Goal: Task Accomplishment & Management: Manage account settings

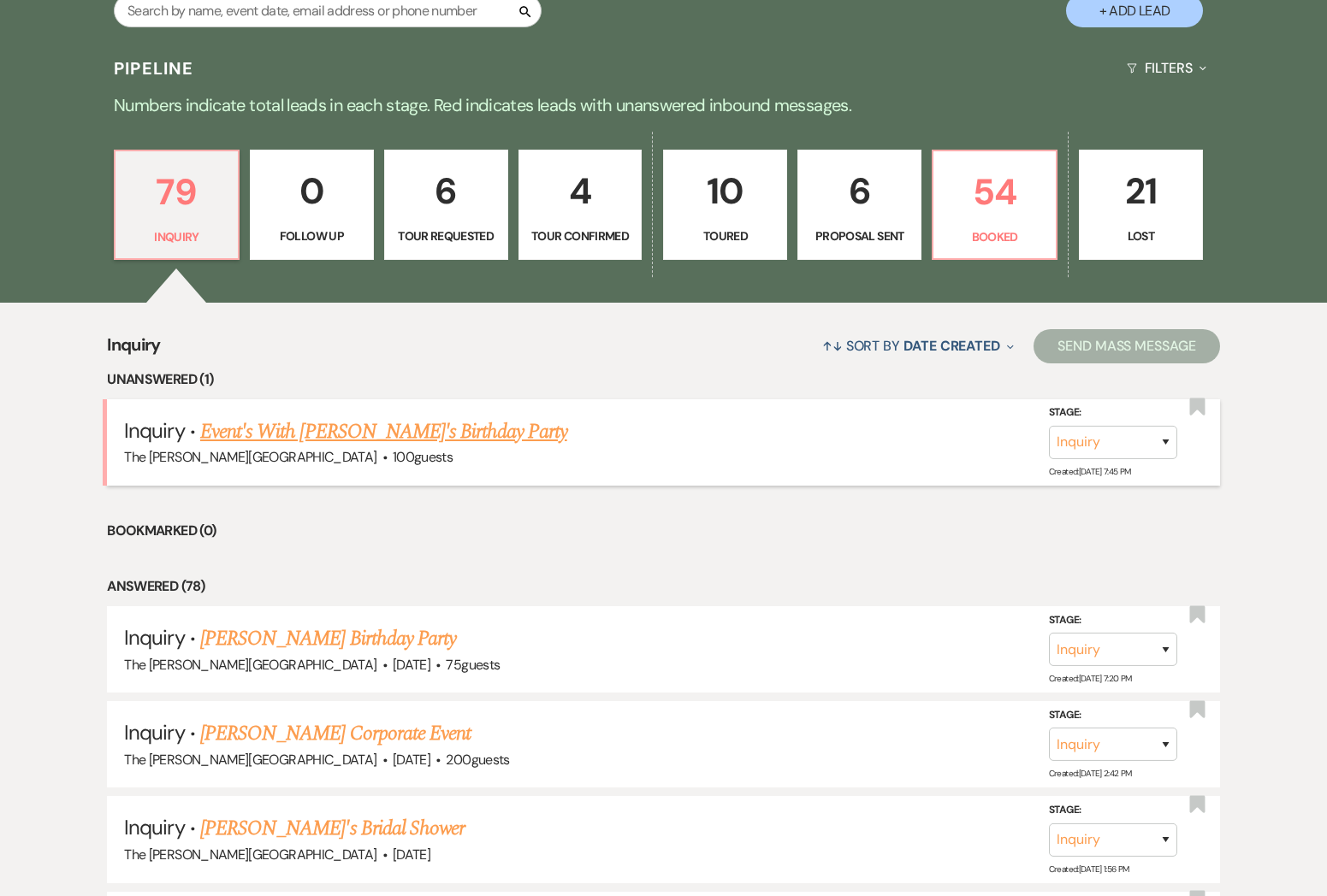
scroll to position [411, 0]
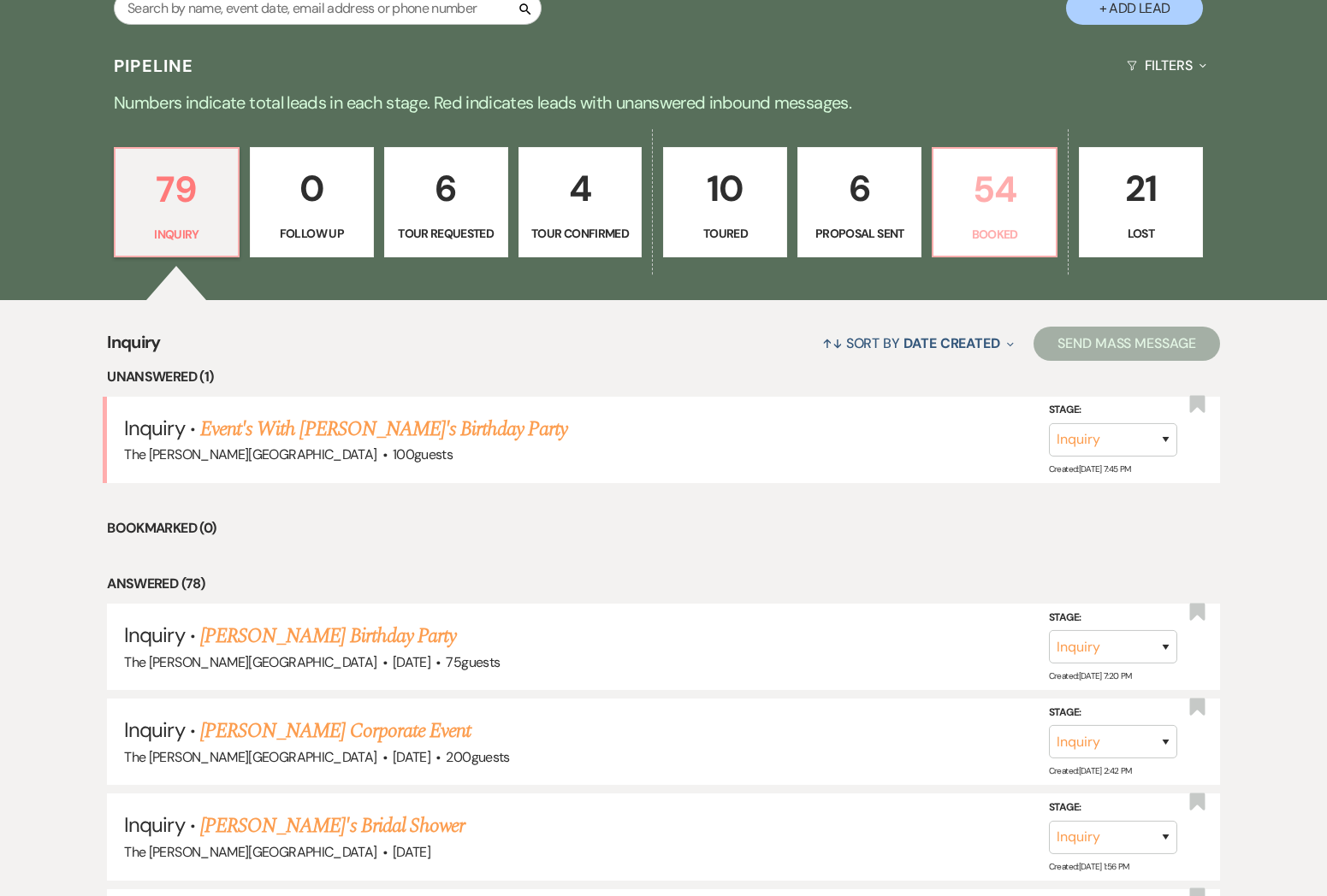
click at [994, 225] on p "Booked" at bounding box center [994, 235] width 101 height 19
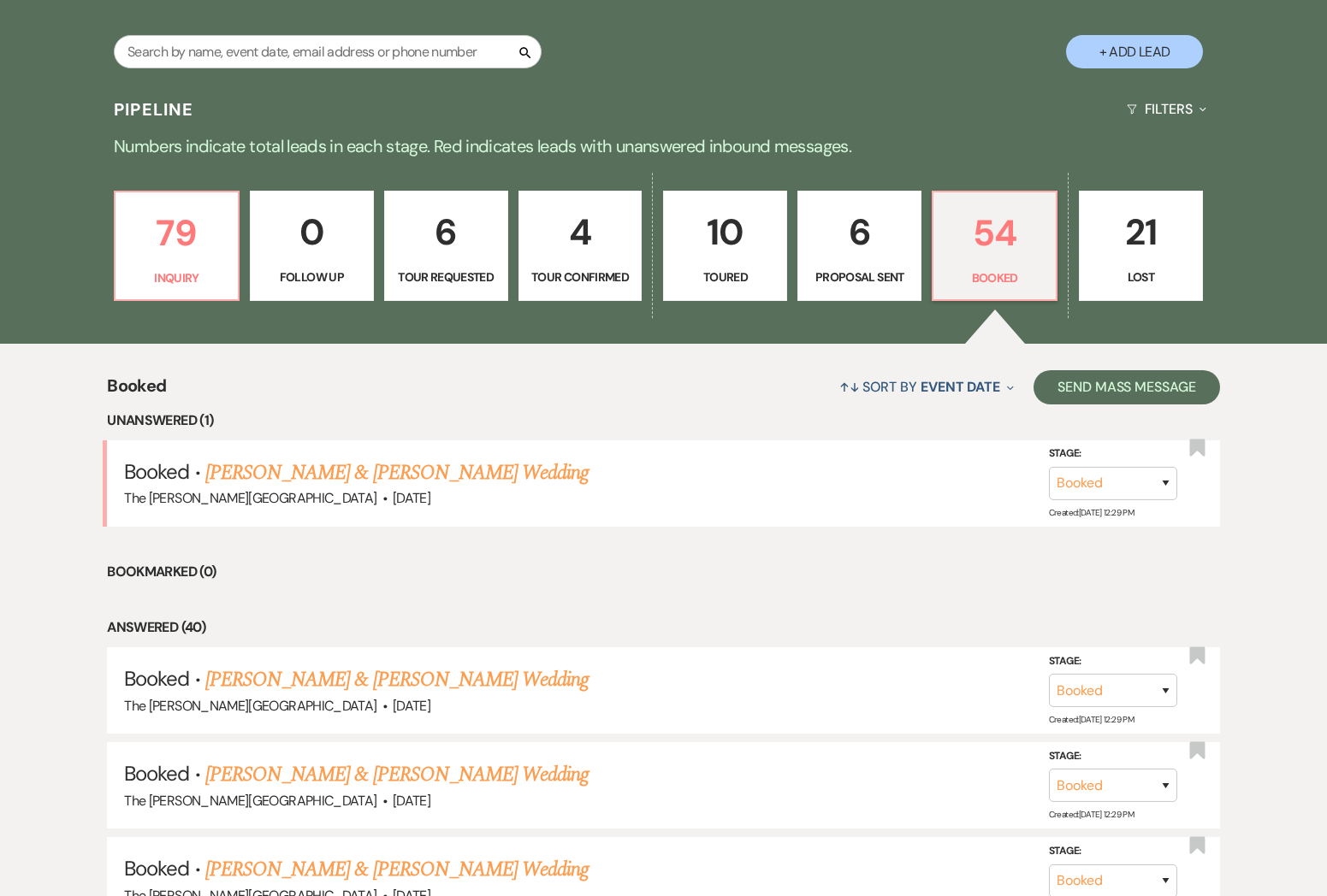
scroll to position [369, 0]
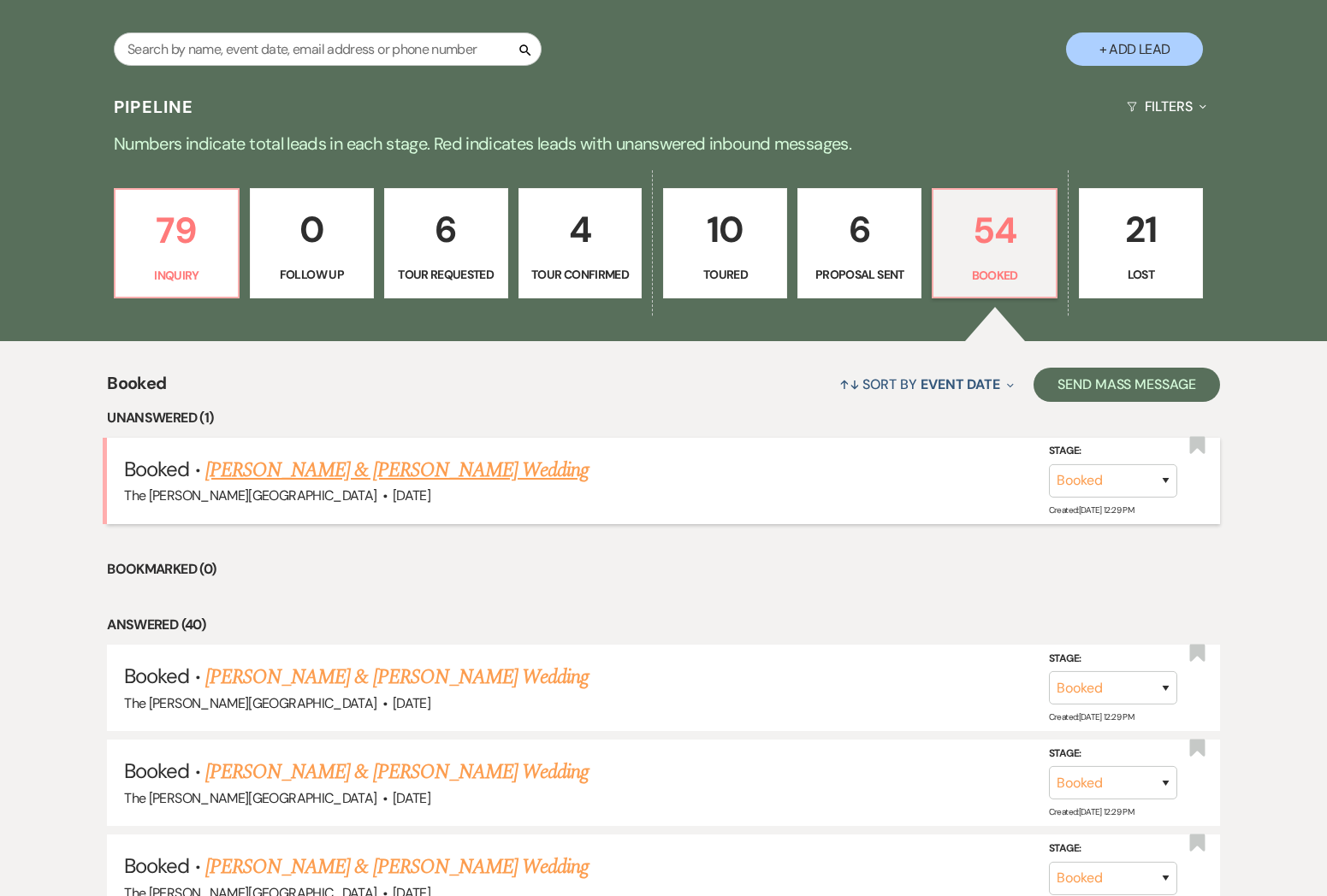
click at [660, 455] on h5 "Booked · [PERSON_NAME] & [PERSON_NAME] Wedding" at bounding box center [663, 471] width 1078 height 31
click at [515, 455] on link "[PERSON_NAME] & [PERSON_NAME] Wedding" at bounding box center [397, 471] width 383 height 31
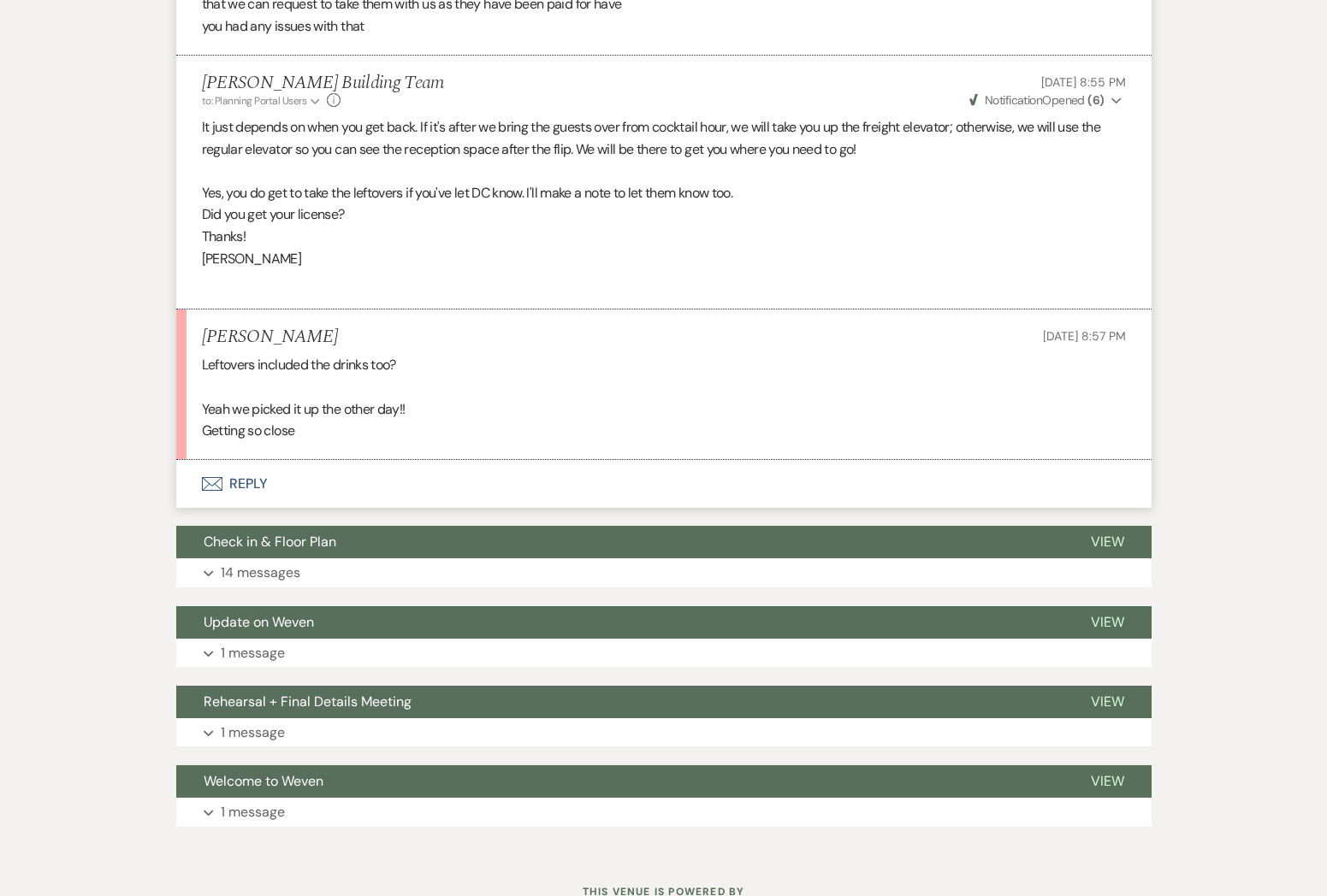
scroll to position [3011, 0]
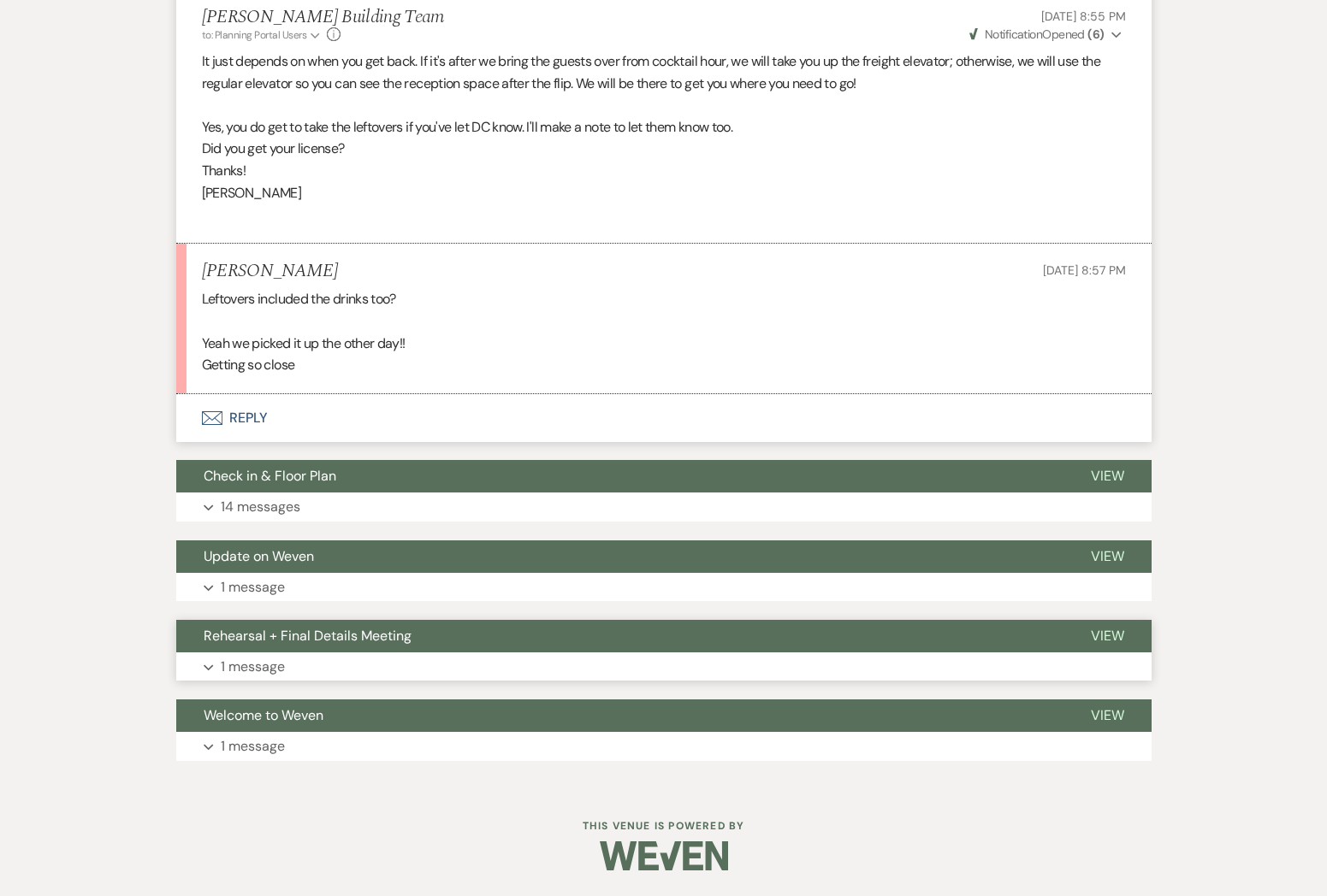
click at [251, 664] on p "1 message" at bounding box center [253, 667] width 64 height 22
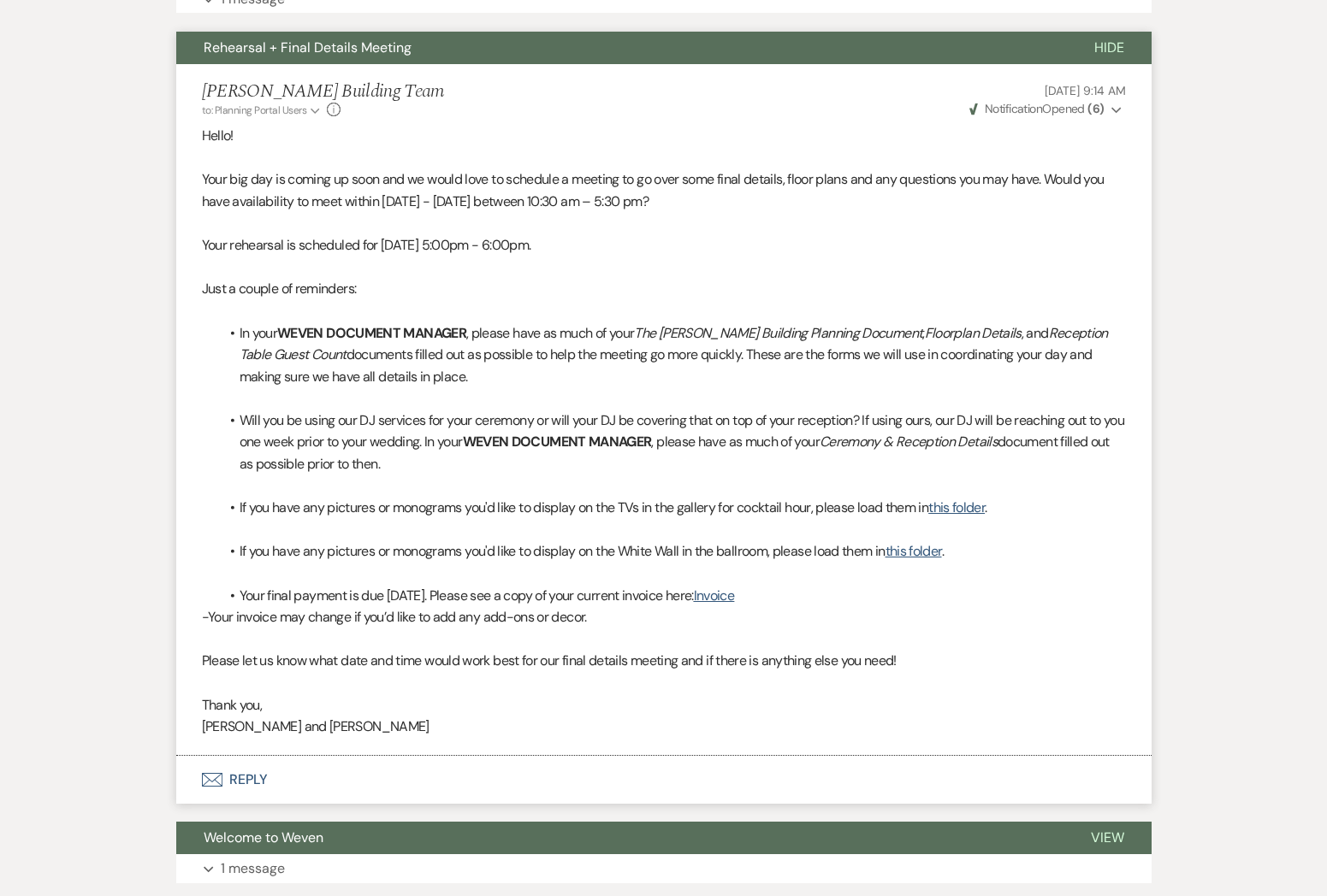
scroll to position [3722, 0]
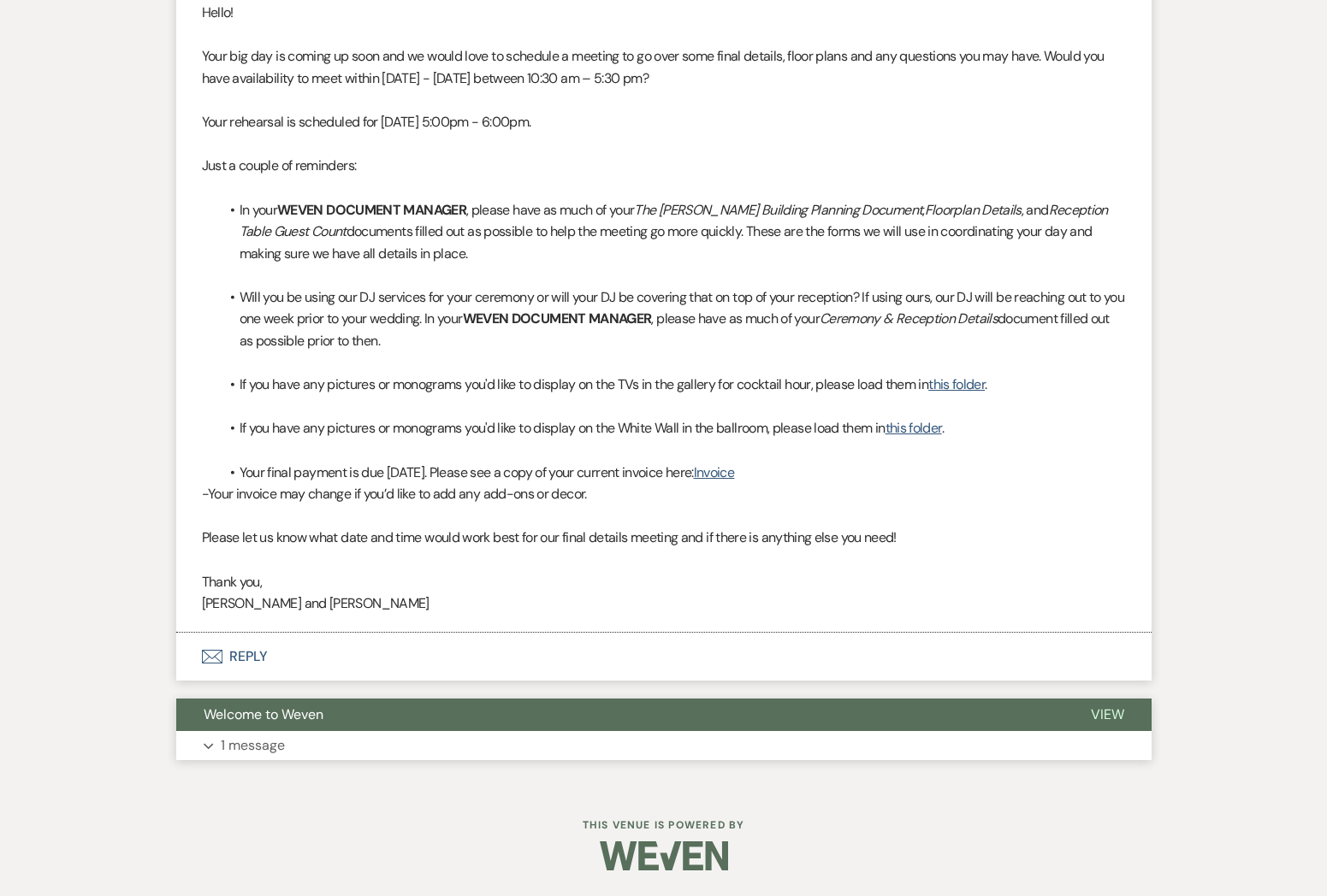
click at [230, 727] on button "Welcome to Weven" at bounding box center [620, 715] width 887 height 33
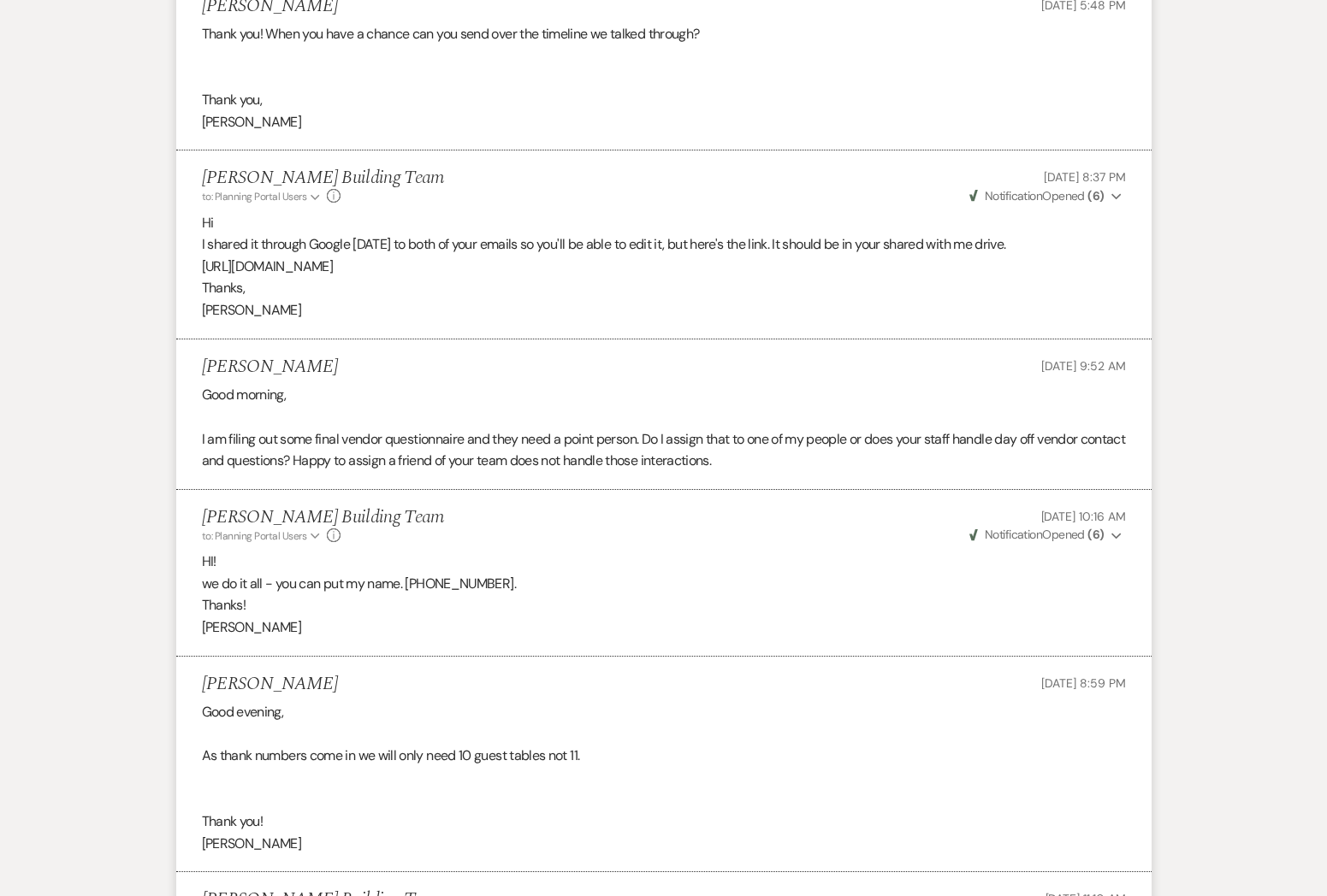
scroll to position [0, 0]
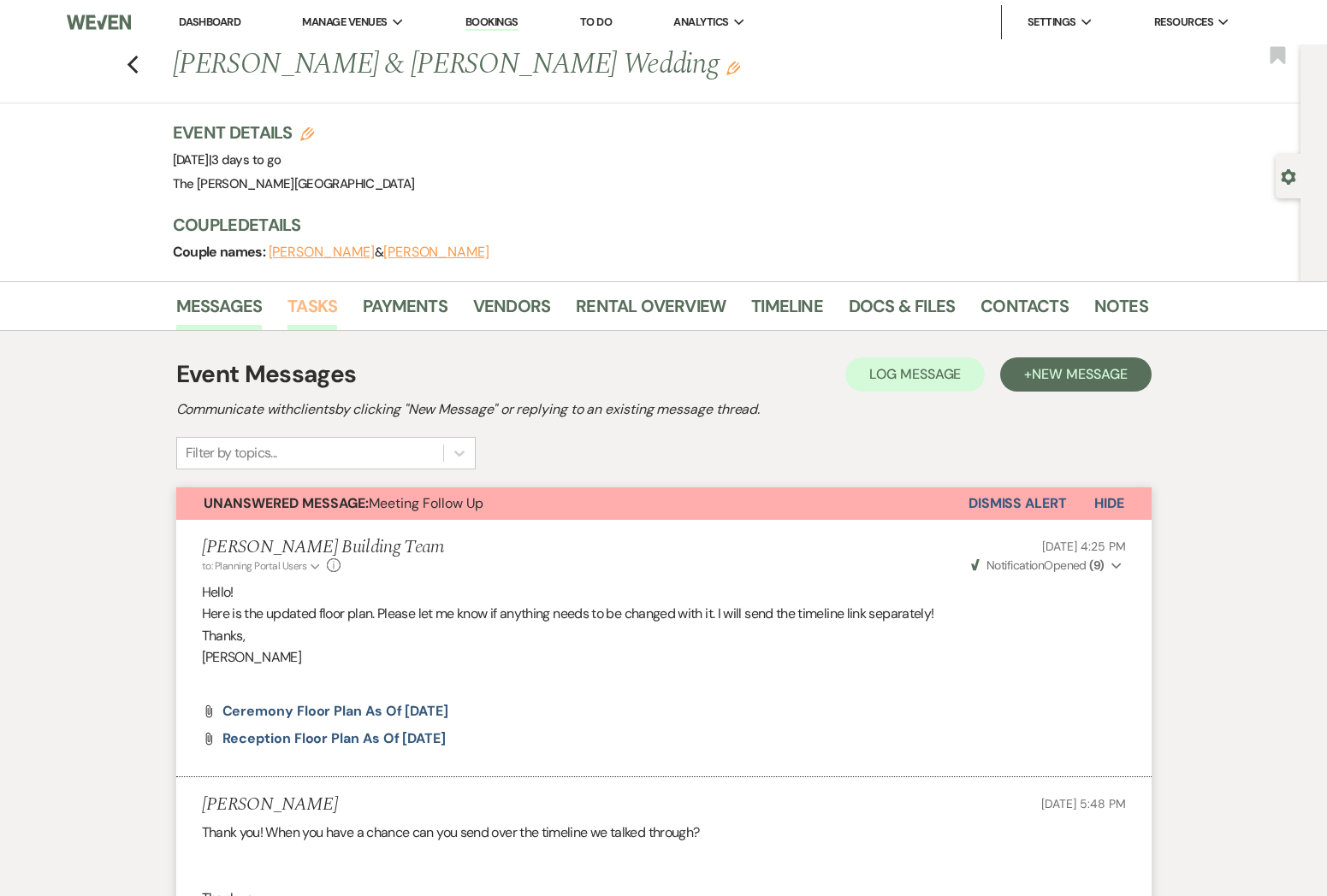
click at [289, 310] on link "Tasks" at bounding box center [312, 311] width 50 height 38
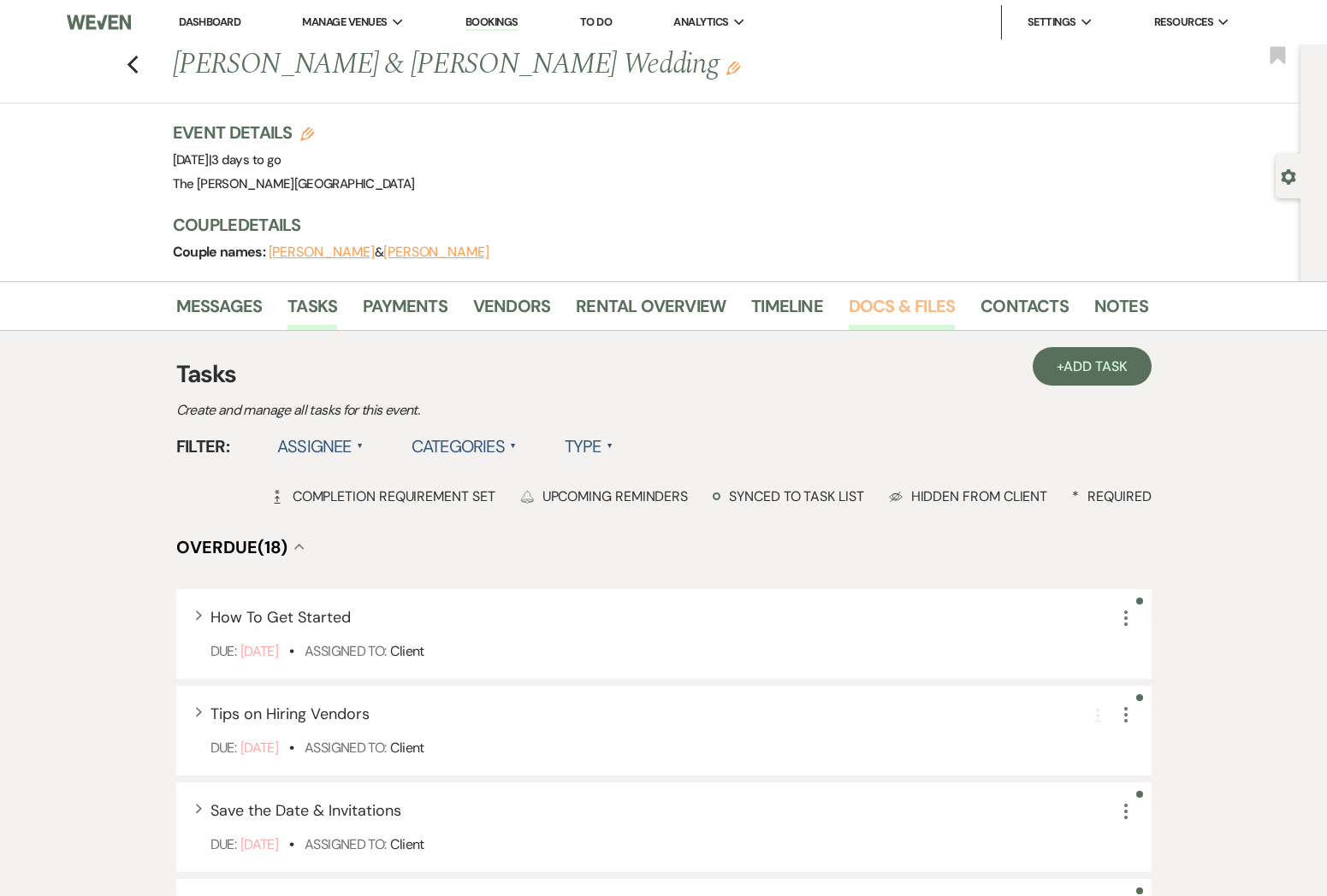
click at [857, 308] on link "Docs & Files" at bounding box center [902, 311] width 106 height 38
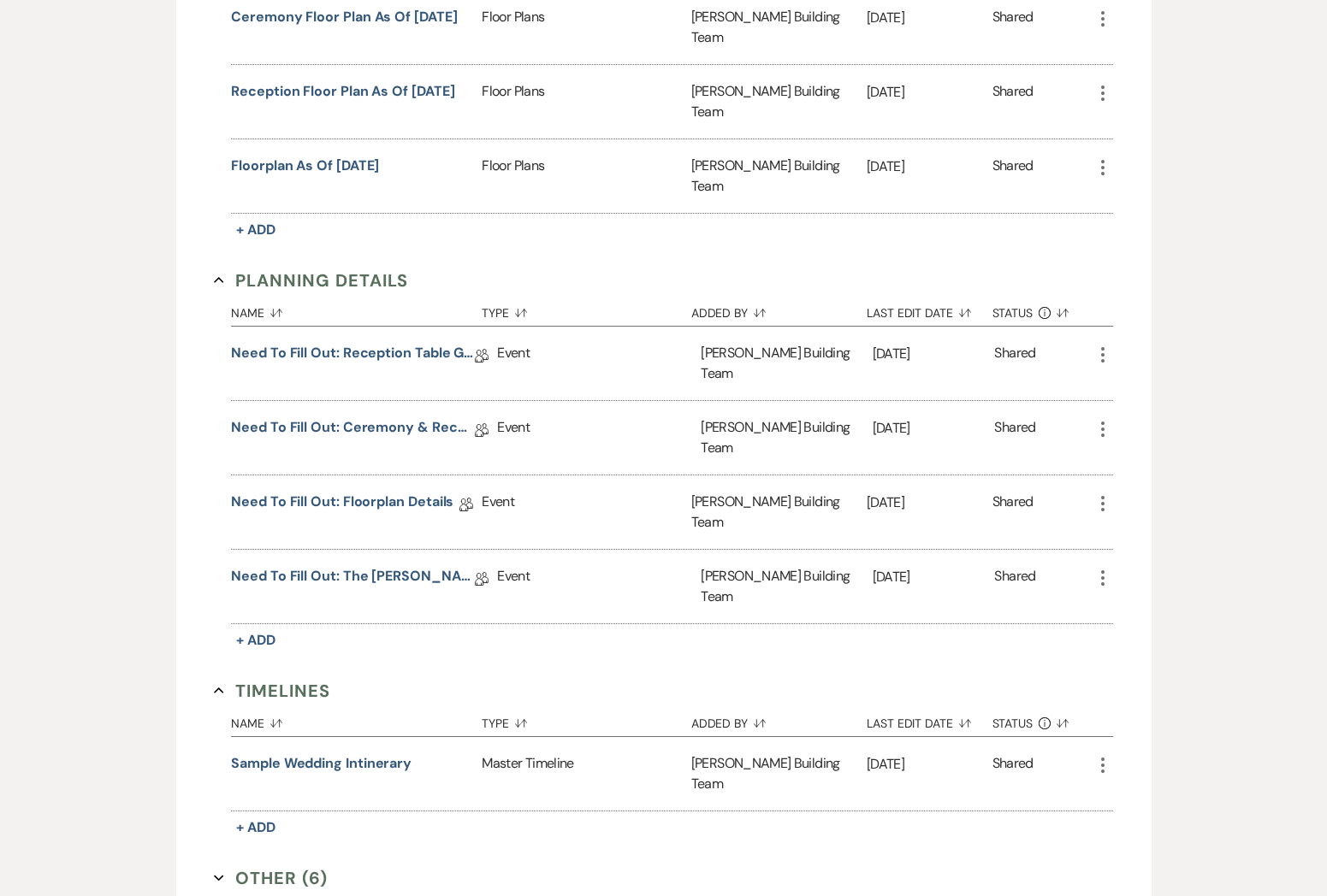
scroll to position [928, 0]
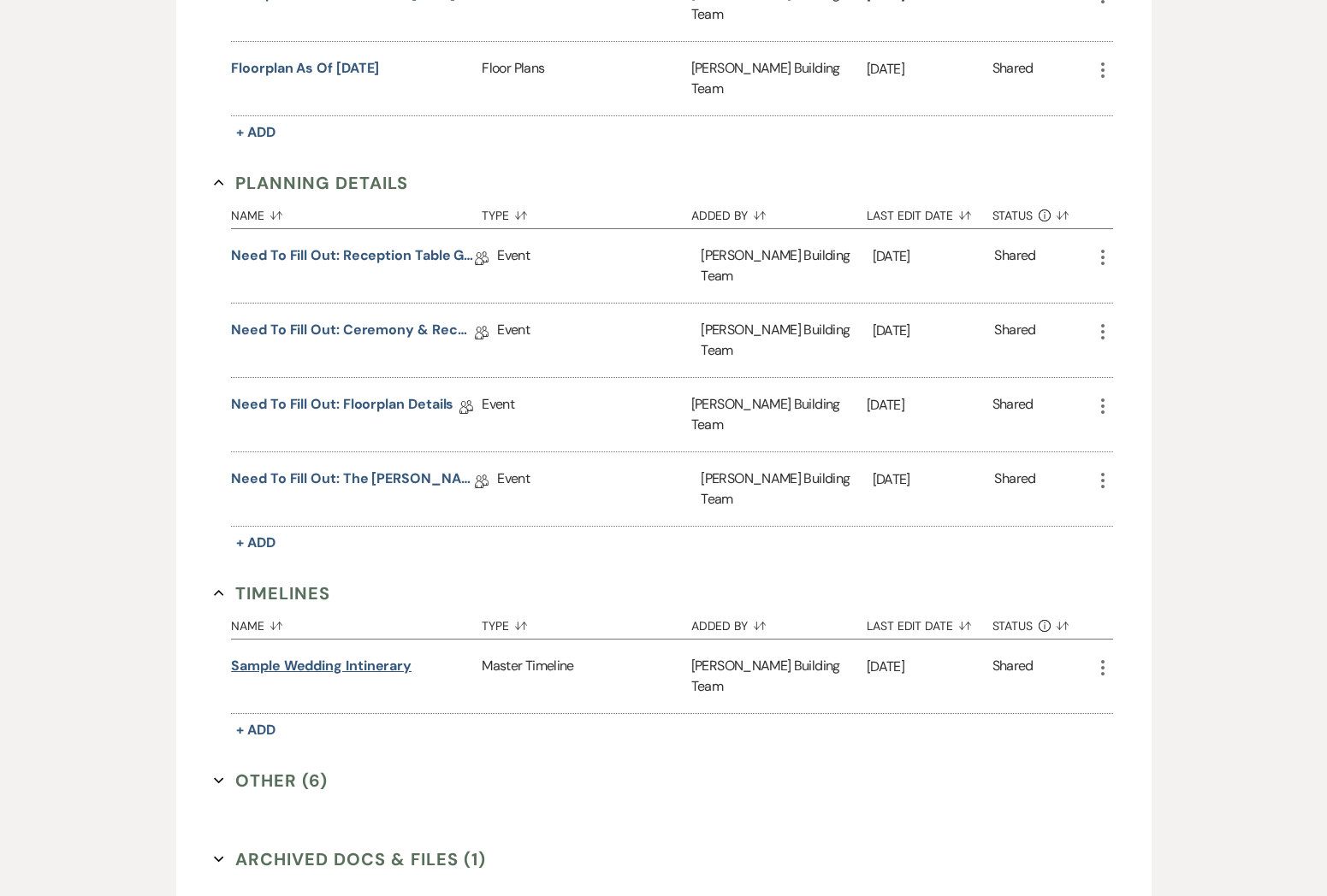
click at [332, 656] on button "Sample Wedding Intinerary" at bounding box center [321, 667] width 180 height 21
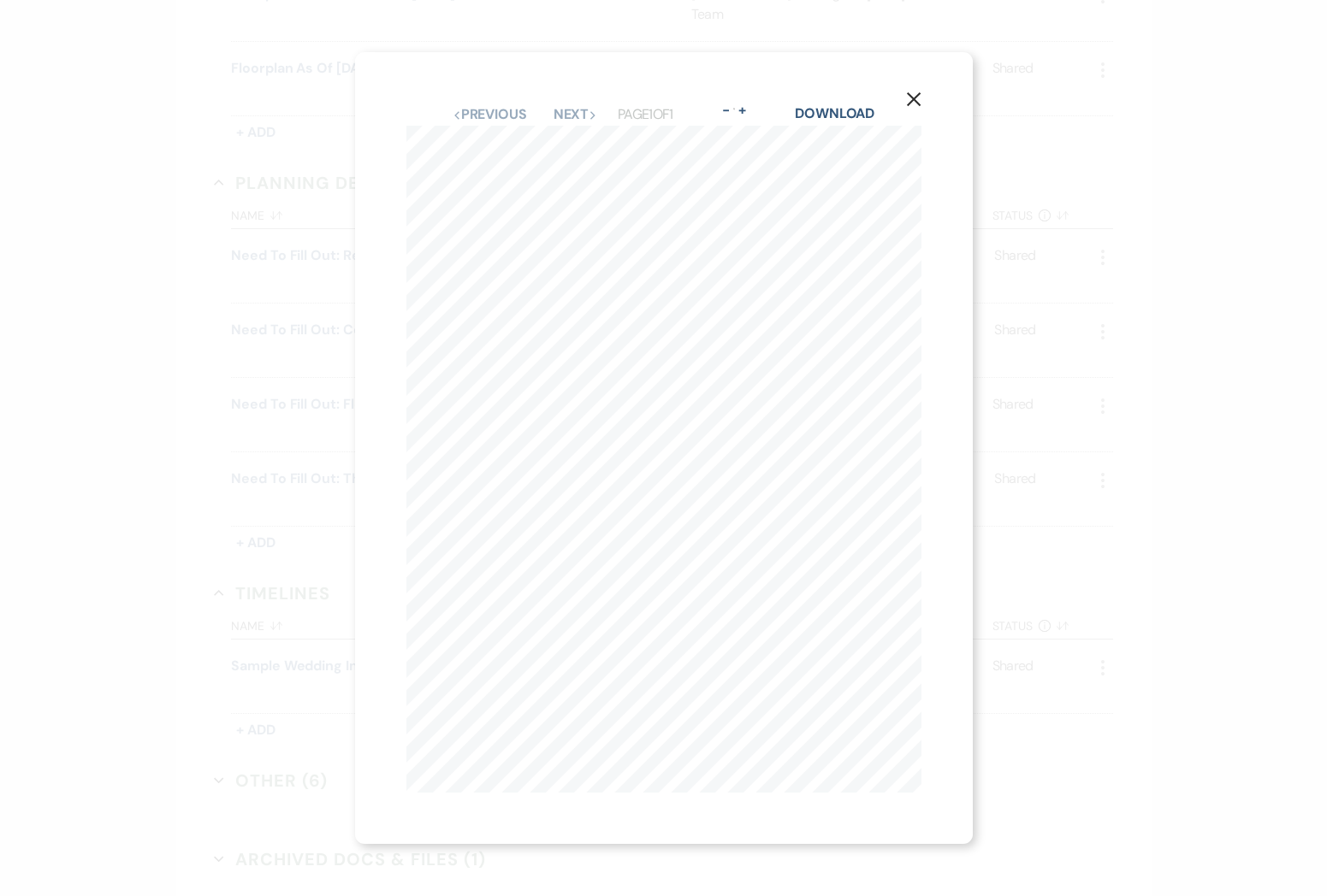
click at [1326, 293] on html "Dashboard Manage Venues Expand The [PERSON_NAME] Building Bookings To Do Analyt…" at bounding box center [664, 68] width 1327 height 1991
click at [913, 91] on button "X" at bounding box center [914, 98] width 26 height 30
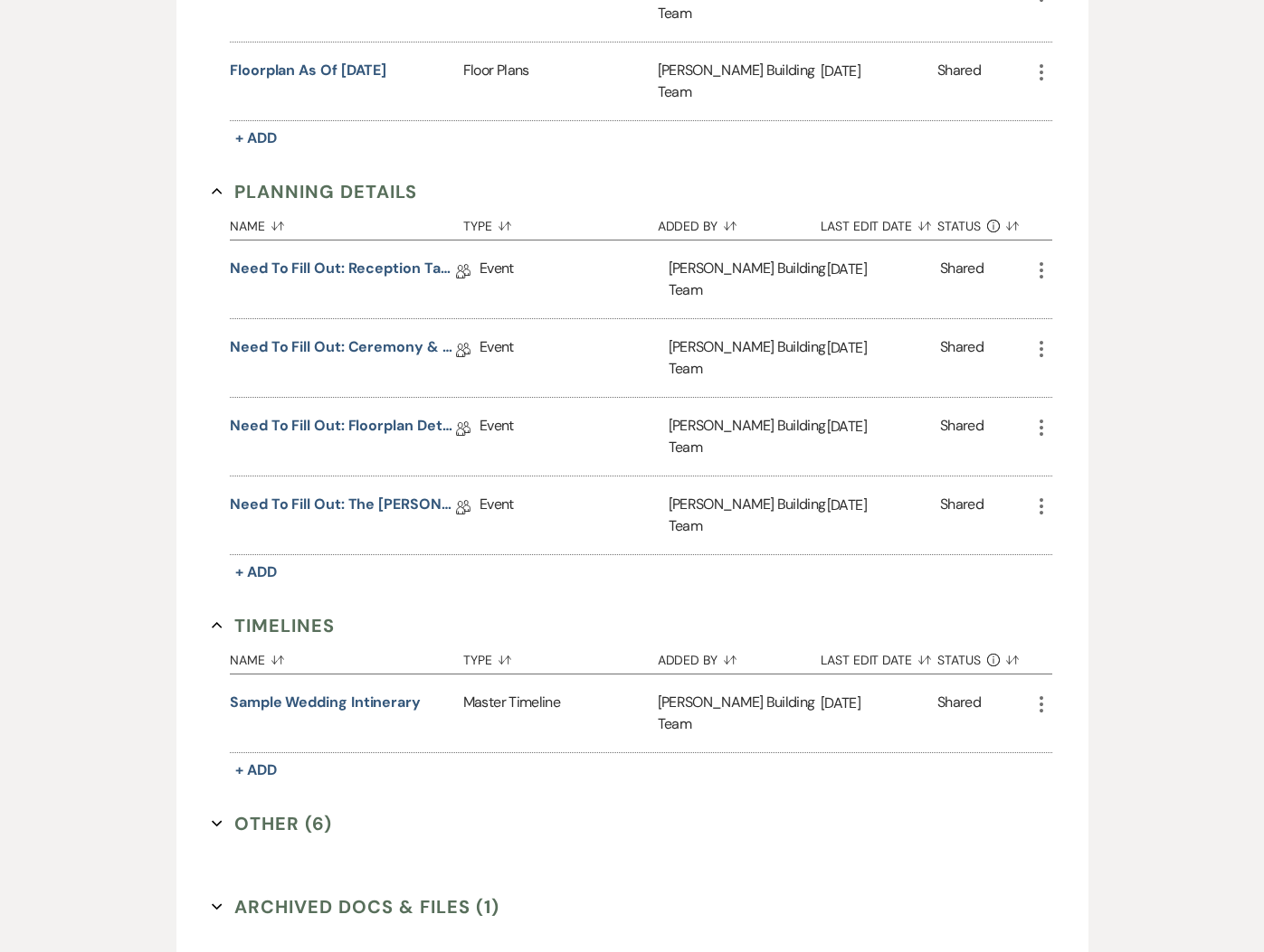
scroll to position [982, 0]
